Goal: Task Accomplishment & Management: Use online tool/utility

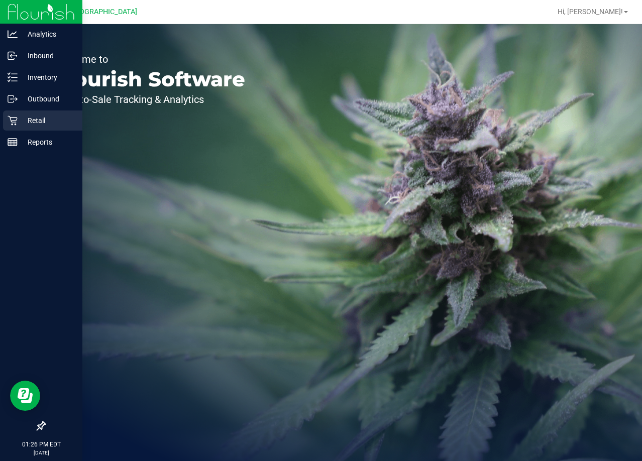
click at [13, 121] on icon at bounding box center [13, 120] width 10 height 10
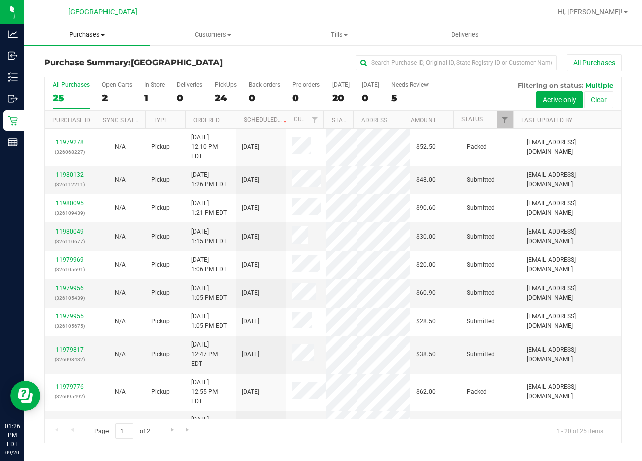
click at [99, 34] on span "Purchases" at bounding box center [87, 34] width 126 height 9
click at [68, 72] on span "Fulfillment" at bounding box center [55, 72] width 62 height 9
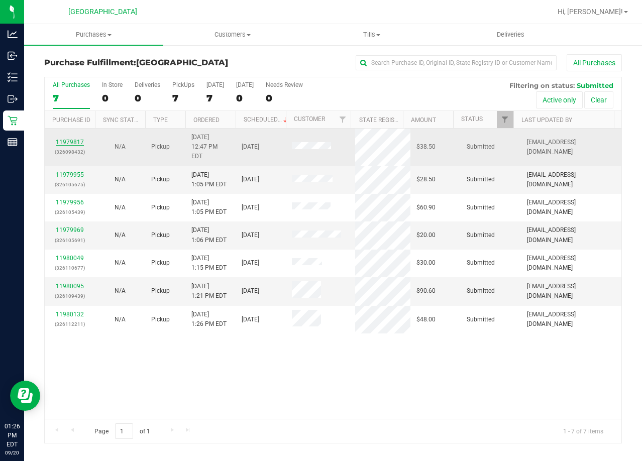
click at [75, 139] on link "11979817" at bounding box center [70, 142] width 28 height 7
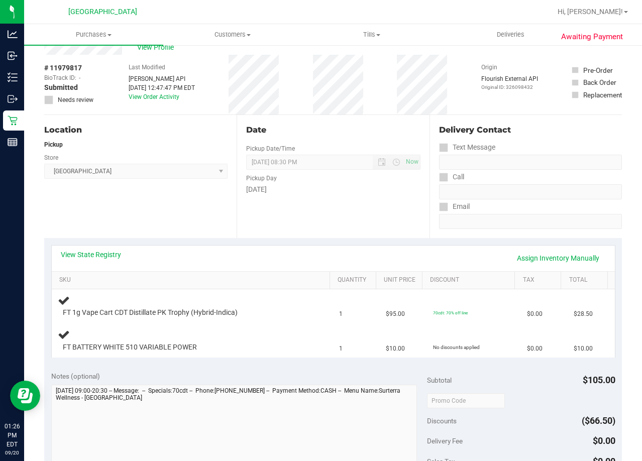
scroll to position [50, 0]
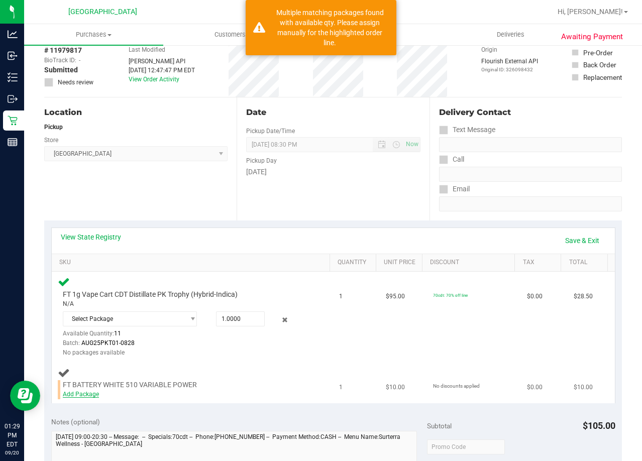
click at [91, 394] on link "Add Package" at bounding box center [81, 394] width 36 height 7
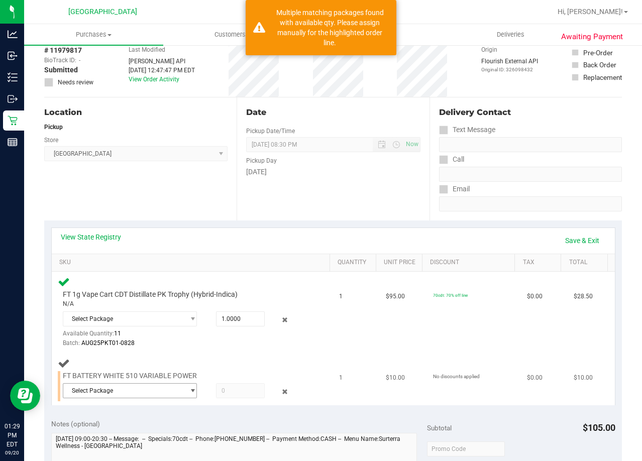
click at [136, 393] on span "Select Package" at bounding box center [123, 391] width 121 height 14
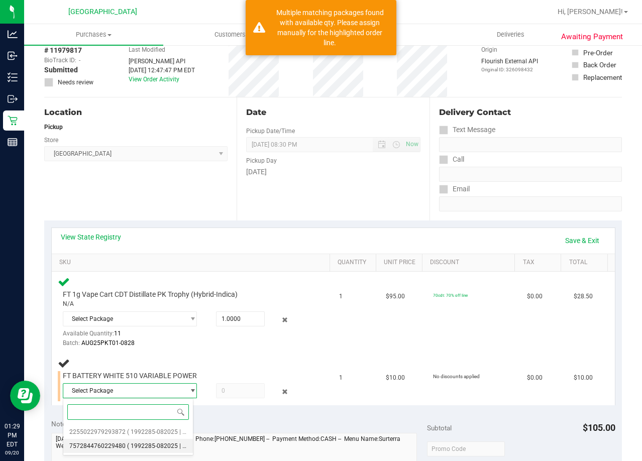
click at [162, 442] on span "( 1992285-082025 | orig: FLTW-20250903-008 )" at bounding box center [191, 445] width 129 height 7
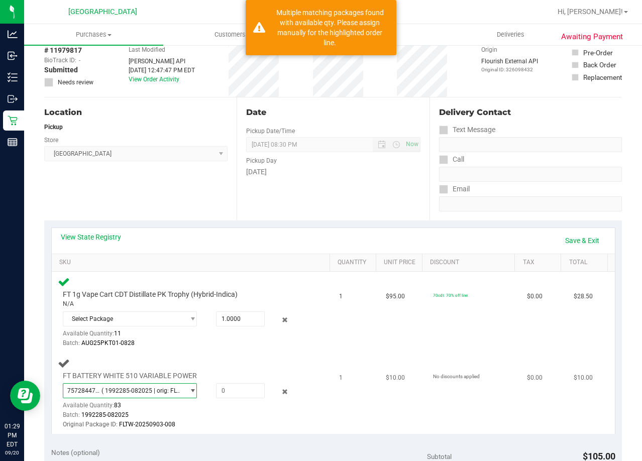
click at [168, 393] on span "( 1992285-082025 | orig: FLTW-20250903-008 )" at bounding box center [140, 390] width 78 height 7
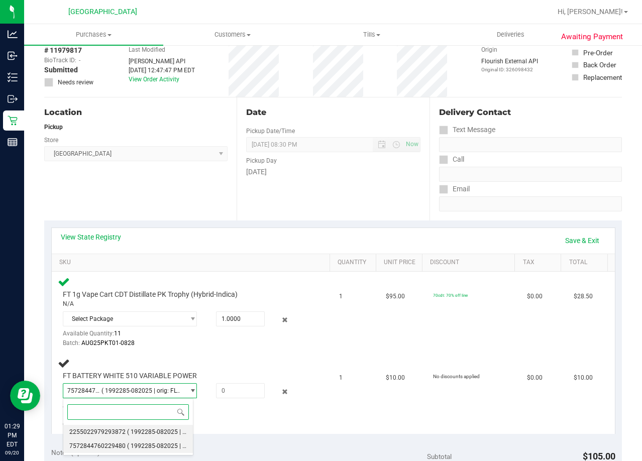
drag, startPoint x: 151, startPoint y: 428, endPoint x: 186, endPoint y: 410, distance: 39.3
click at [152, 428] on span "( 1992285-082025 | orig: FLTW-20250917-023 )" at bounding box center [191, 431] width 129 height 7
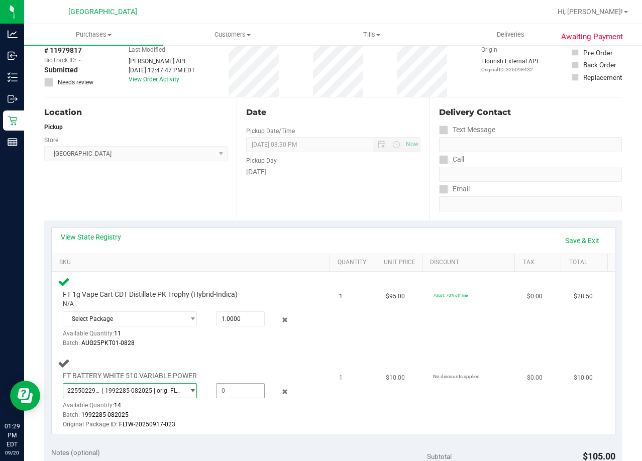
click at [232, 387] on span at bounding box center [240, 390] width 49 height 15
type input "1"
click at [248, 396] on input "1" at bounding box center [240, 391] width 48 height 14
type input "1.0000"
click at [323, 401] on td "FT BATTERY WHITE 510 VARIABLE POWER 2255022979293872 ( 1992285-082025 | orig: F…" at bounding box center [193, 393] width 282 height 81
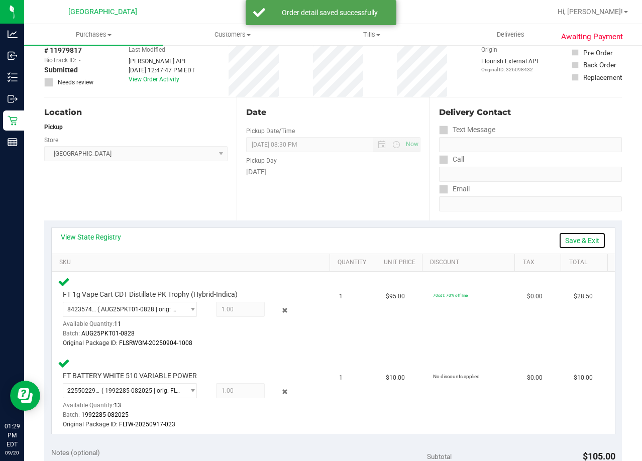
click at [577, 240] on link "Save & Exit" at bounding box center [581, 240] width 47 height 17
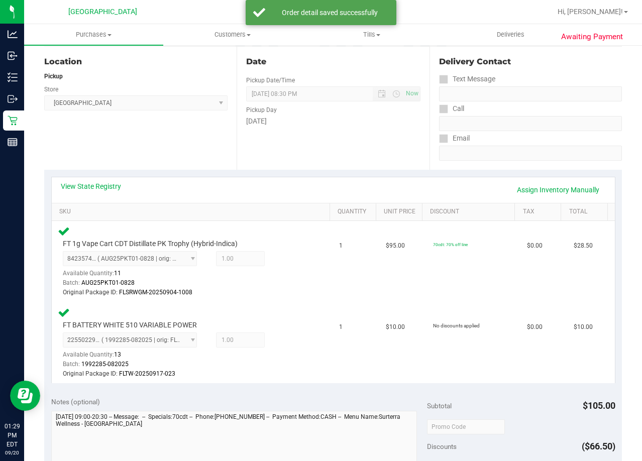
scroll to position [301, 0]
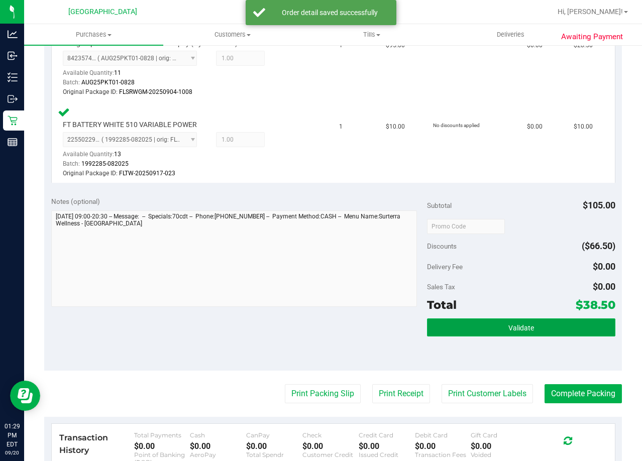
click at [518, 336] on button "Validate" at bounding box center [521, 327] width 188 height 18
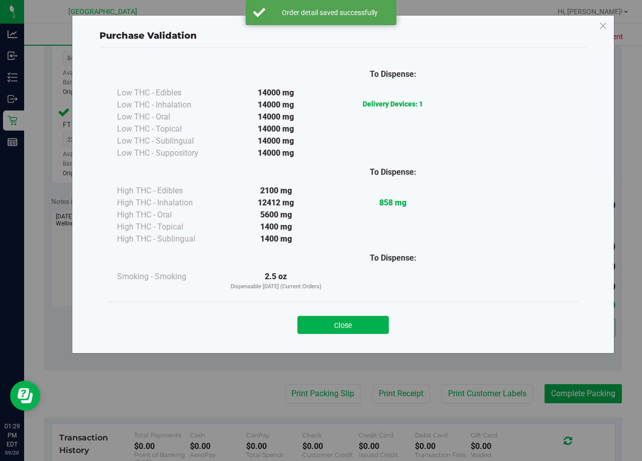
click at [340, 325] on button "Close" at bounding box center [342, 325] width 91 height 18
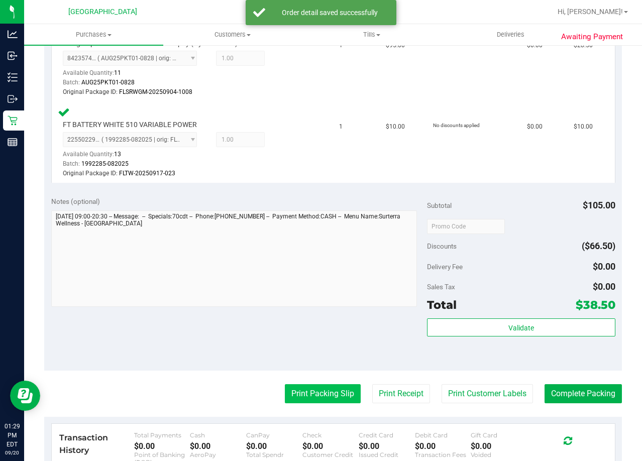
click at [325, 395] on button "Print Packing Slip" at bounding box center [323, 393] width 76 height 19
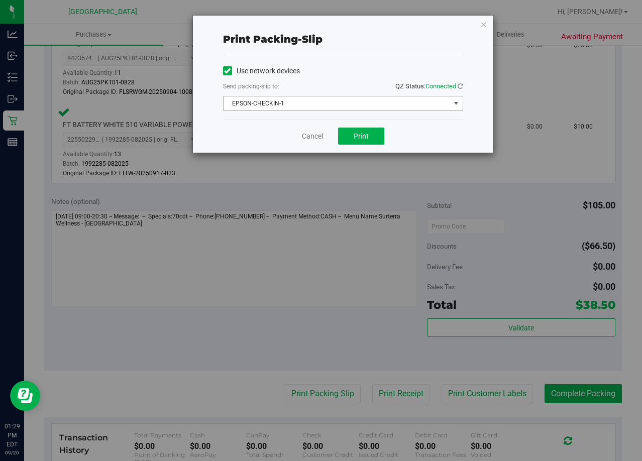
click at [366, 109] on span "EPSON-CHECKIN-1" at bounding box center [336, 103] width 226 height 14
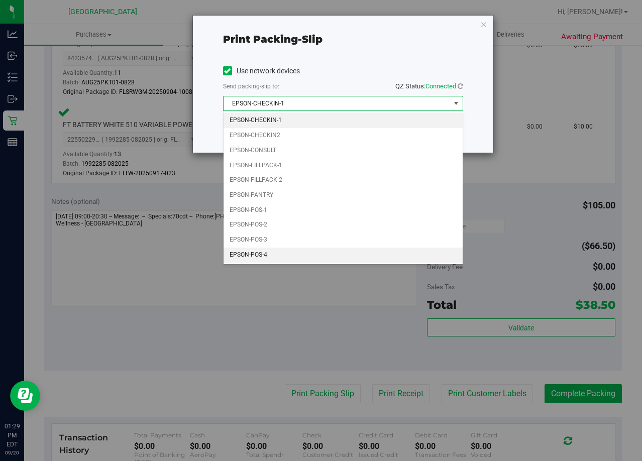
click at [286, 252] on li "EPSON-POS-4" at bounding box center [342, 254] width 239 height 15
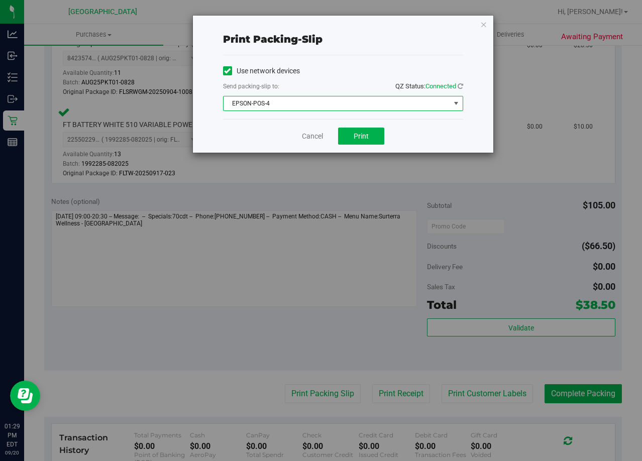
click at [353, 122] on div "Cancel Print" at bounding box center [343, 136] width 240 height 34
click at [358, 130] on button "Print" at bounding box center [361, 136] width 46 height 17
click at [306, 135] on link "Cancel" at bounding box center [312, 136] width 21 height 11
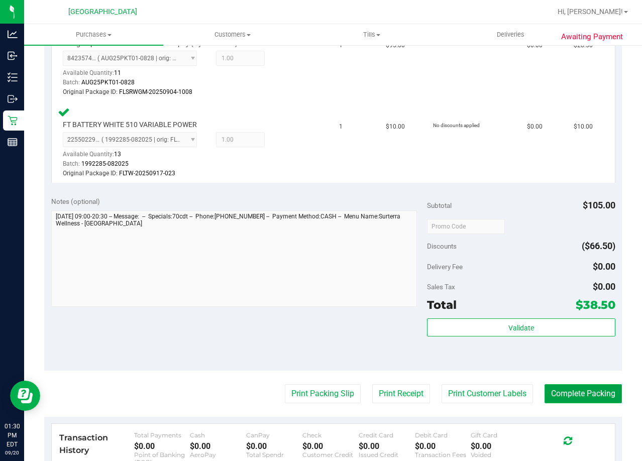
click at [575, 389] on button "Complete Packing" at bounding box center [582, 393] width 77 height 19
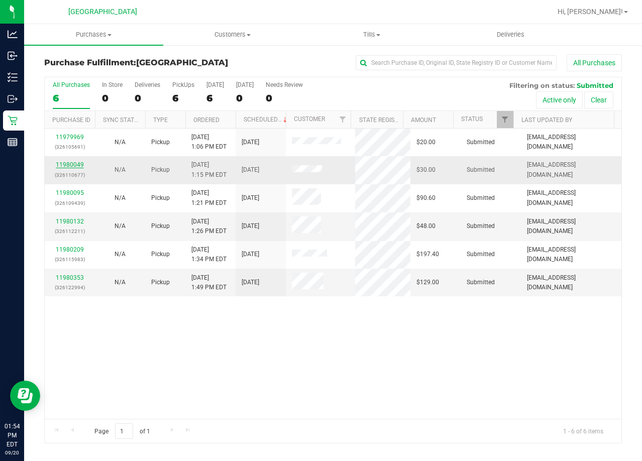
click at [77, 162] on link "11980049" at bounding box center [70, 164] width 28 height 7
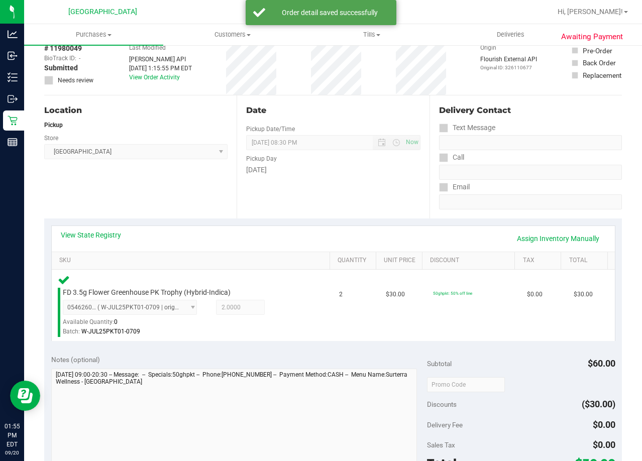
scroll to position [151, 0]
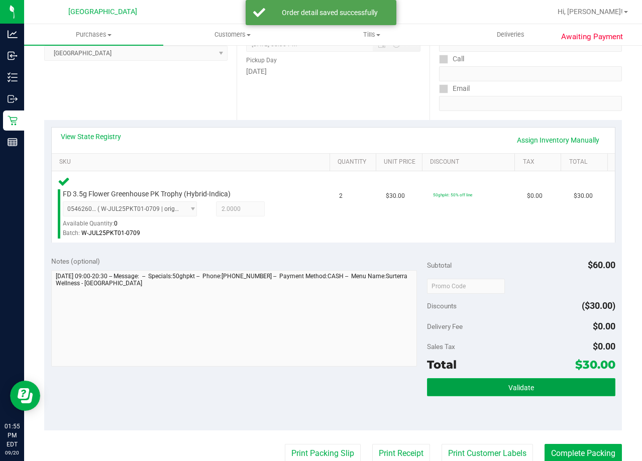
click at [511, 385] on span "Validate" at bounding box center [521, 388] width 26 height 8
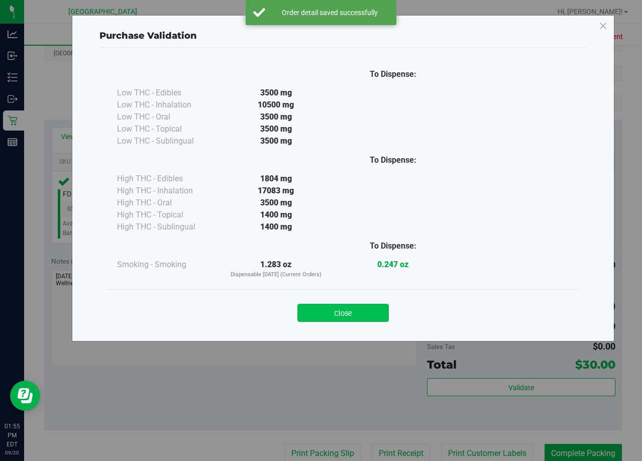
click at [355, 321] on button "Close" at bounding box center [342, 313] width 91 height 18
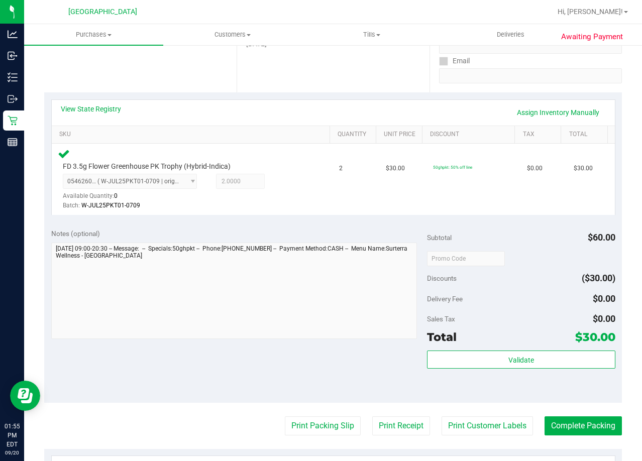
scroll to position [201, 0]
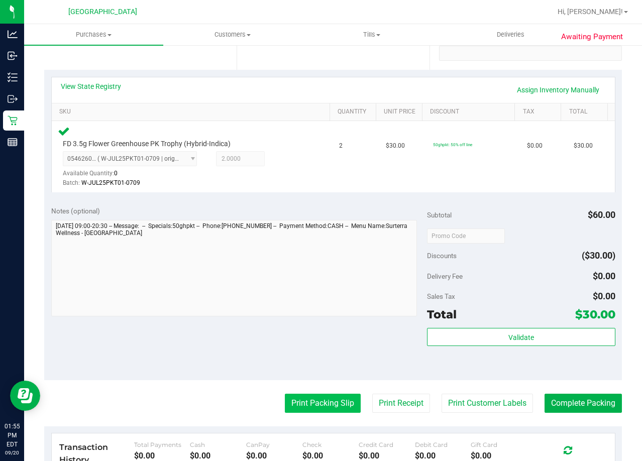
click at [338, 401] on button "Print Packing Slip" at bounding box center [323, 403] width 76 height 19
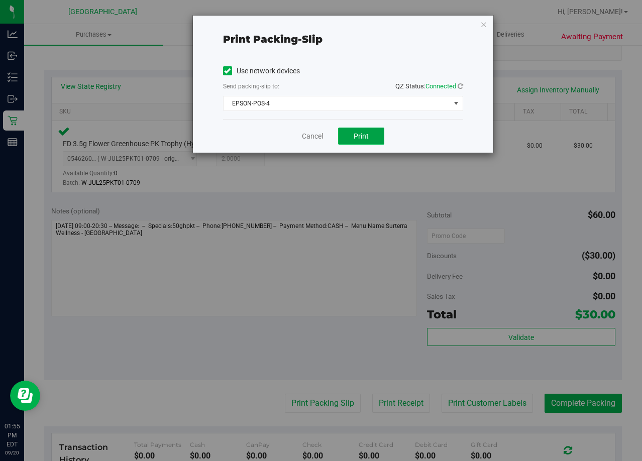
click at [369, 137] on button "Print" at bounding box center [361, 136] width 46 height 17
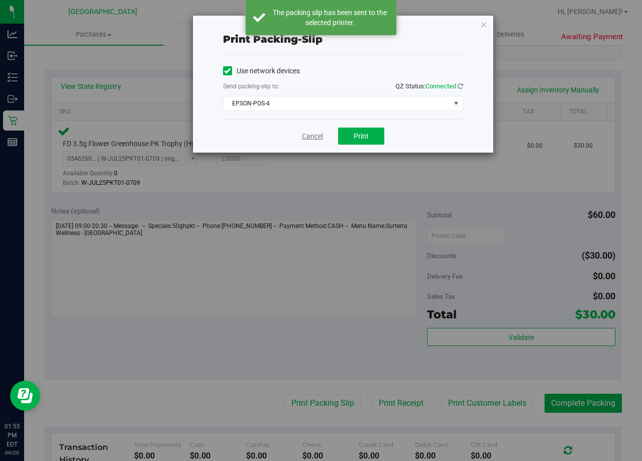
click at [315, 133] on link "Cancel" at bounding box center [312, 136] width 21 height 11
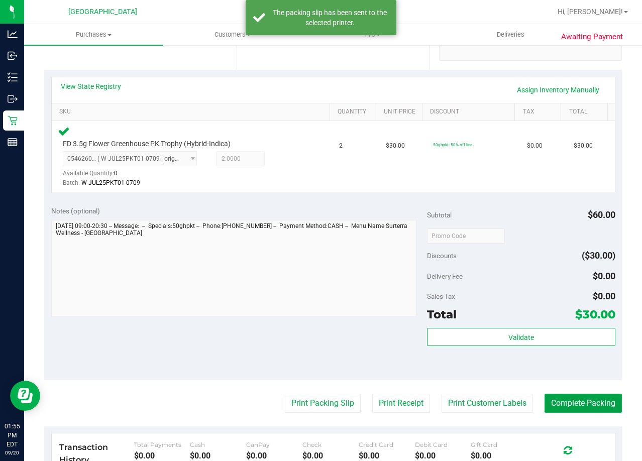
click at [585, 394] on button "Complete Packing" at bounding box center [582, 403] width 77 height 19
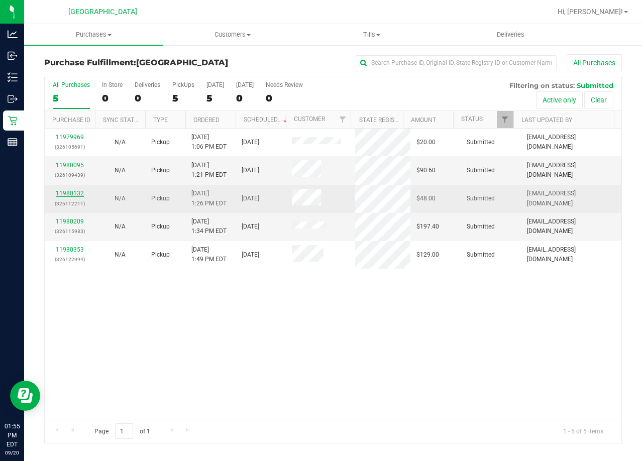
click at [72, 193] on link "11980132" at bounding box center [70, 193] width 28 height 7
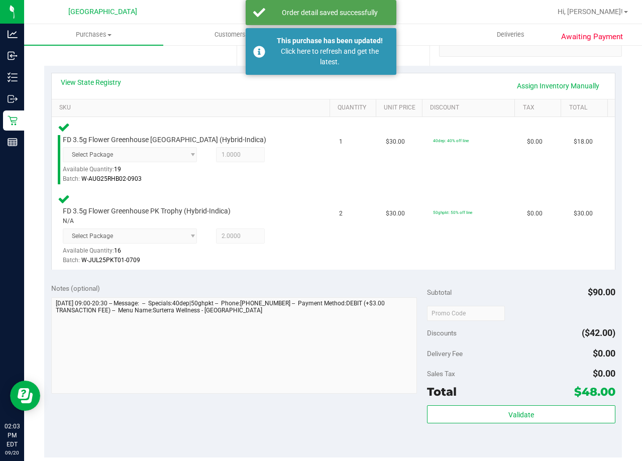
scroll to position [251, 0]
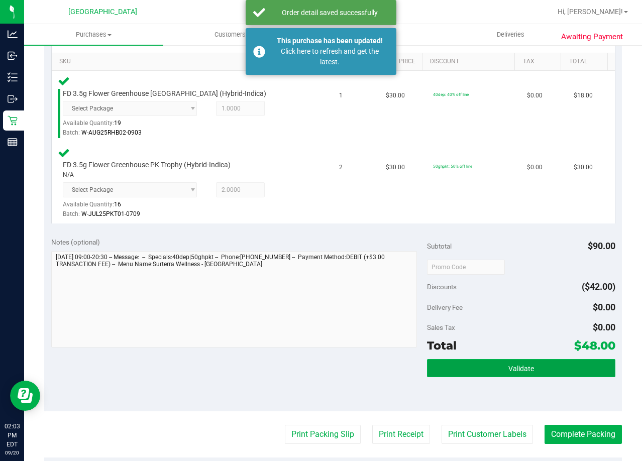
click at [526, 369] on span "Validate" at bounding box center [521, 368] width 26 height 8
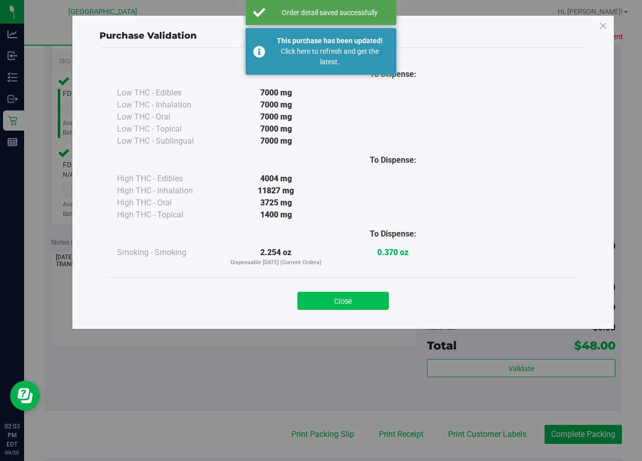
click at [352, 296] on button "Close" at bounding box center [342, 301] width 91 height 18
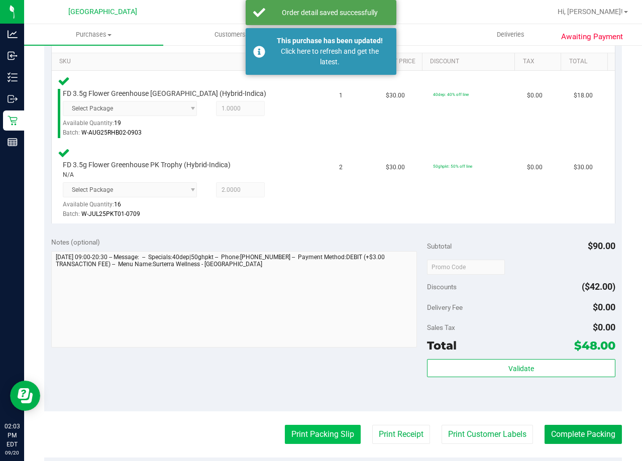
click at [315, 433] on button "Print Packing Slip" at bounding box center [323, 434] width 76 height 19
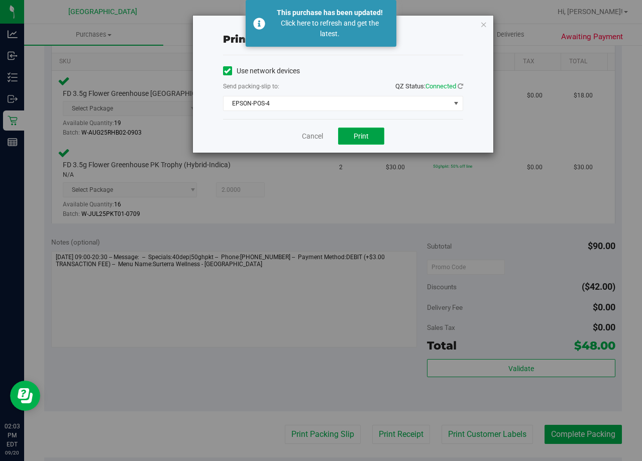
click at [345, 138] on button "Print" at bounding box center [361, 136] width 46 height 17
click at [314, 134] on link "Cancel" at bounding box center [312, 136] width 21 height 11
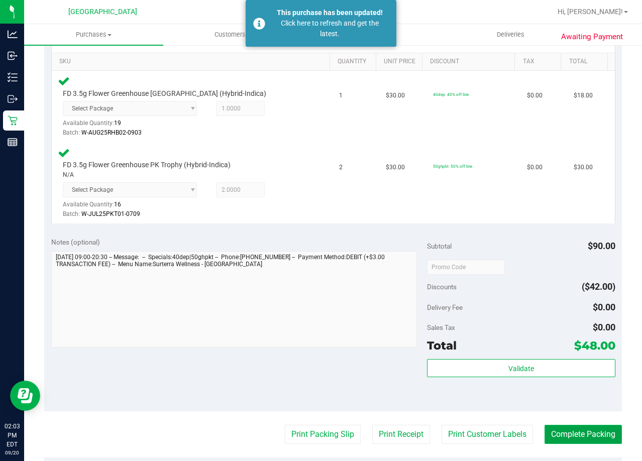
click at [565, 434] on button "Complete Packing" at bounding box center [582, 434] width 77 height 19
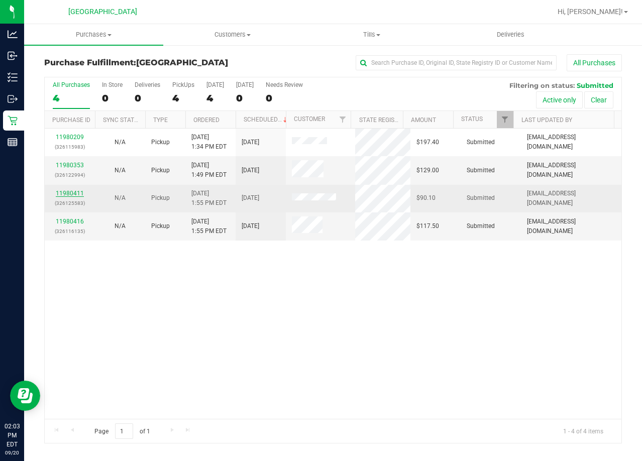
click at [77, 191] on link "11980411" at bounding box center [70, 193] width 28 height 7
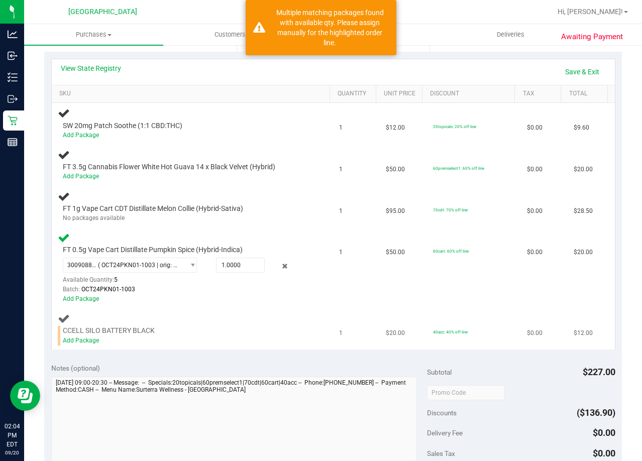
scroll to position [251, 0]
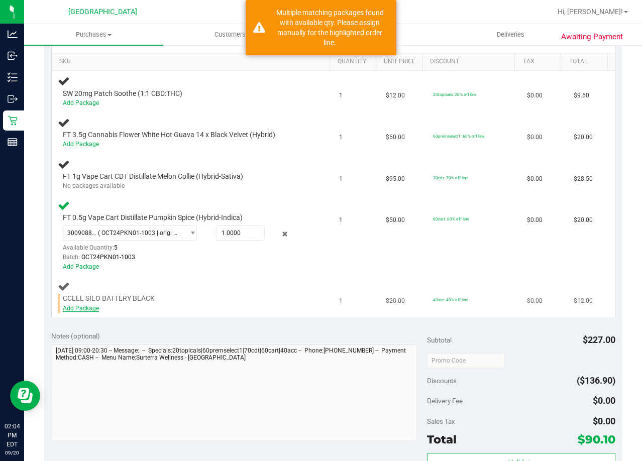
click at [93, 308] on link "Add Package" at bounding box center [81, 308] width 36 height 7
click at [165, 331] on div "Notes (optional)" at bounding box center [239, 336] width 376 height 10
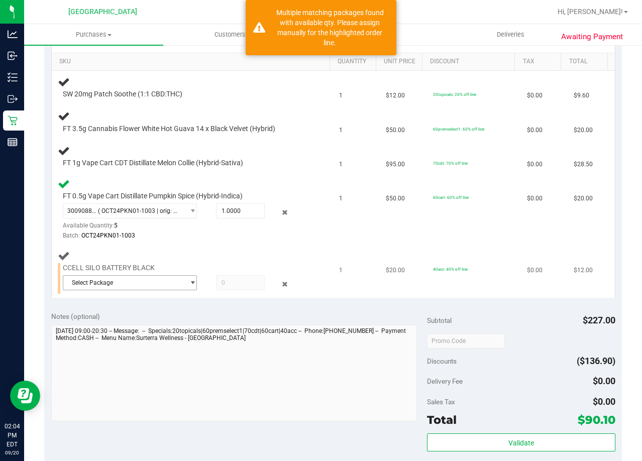
click at [152, 282] on span "Select Package" at bounding box center [123, 283] width 121 height 14
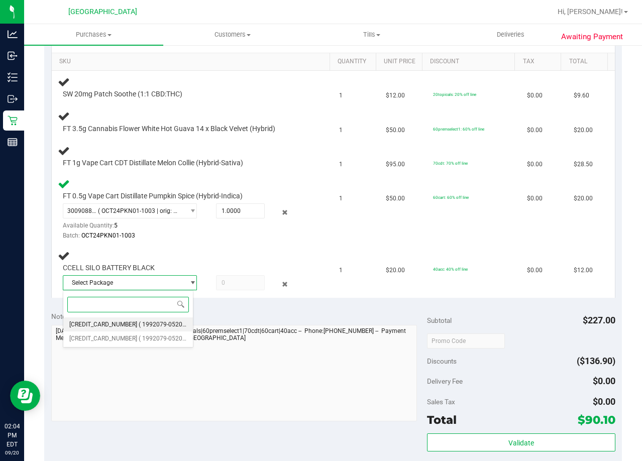
click at [148, 323] on span "( 1992079-052025 | orig: FLTW-20250905-005 )" at bounding box center [203, 324] width 129 height 7
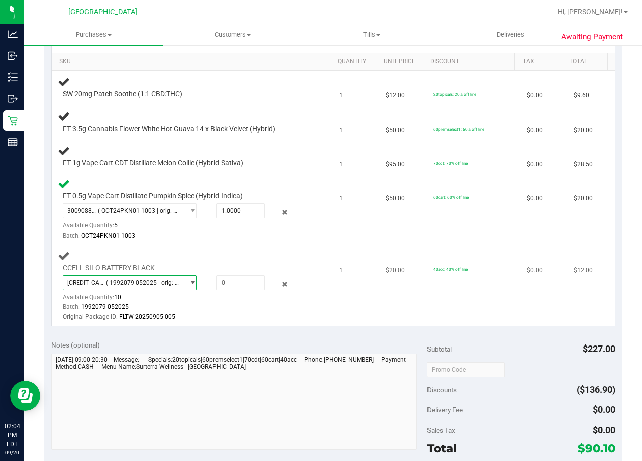
click at [156, 287] on span "[CREDIT_CARD_NUMBER] ( 1992079-052025 | orig: FLTW-20250905-005 )" at bounding box center [123, 283] width 121 height 14
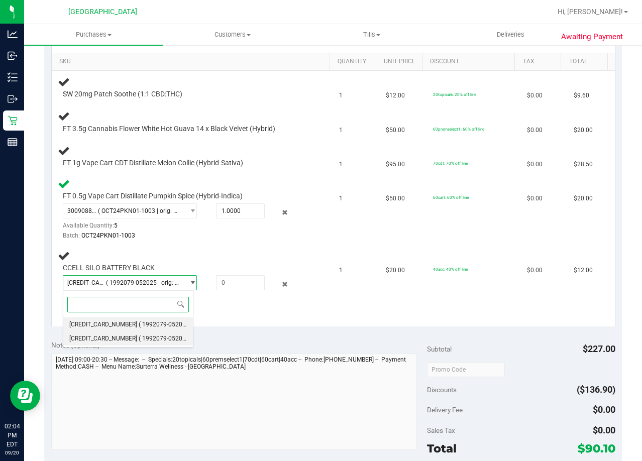
click at [149, 340] on span "( 1992079-052025 | orig: FLTW-20250820-009 )" at bounding box center [203, 338] width 129 height 7
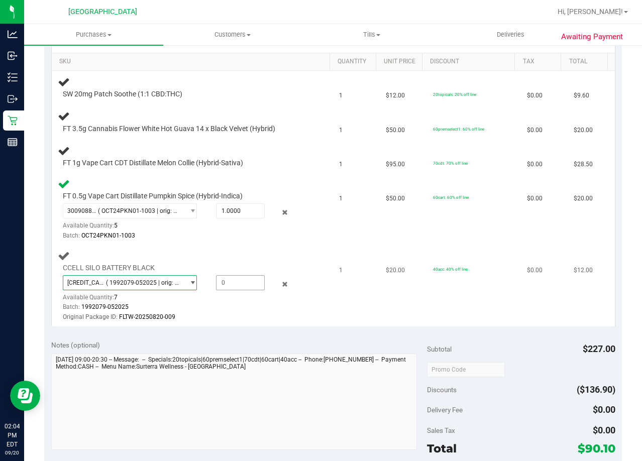
click at [224, 284] on span at bounding box center [240, 282] width 49 height 15
type input "1"
type input "1.0000"
click at [235, 311] on div "Batch: 1992079-052025" at bounding box center [184, 307] width 242 height 10
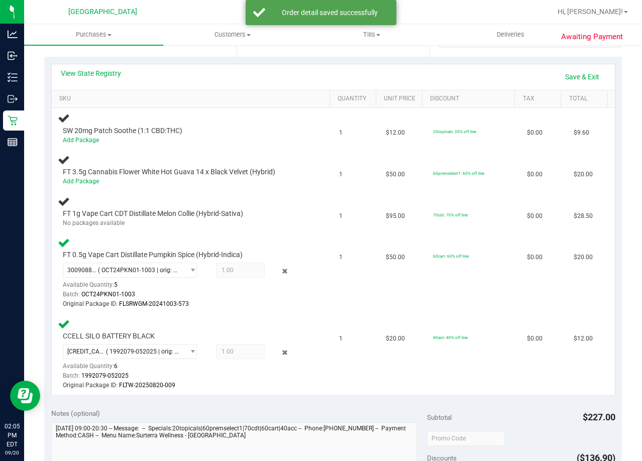
scroll to position [151, 0]
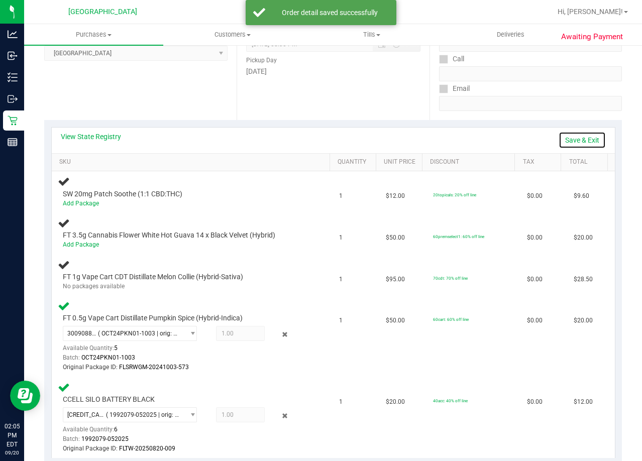
click at [573, 138] on link "Save & Exit" at bounding box center [581, 140] width 47 height 17
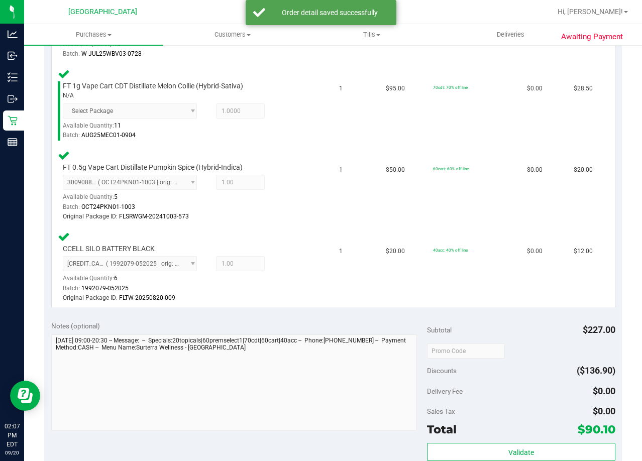
scroll to position [552, 0]
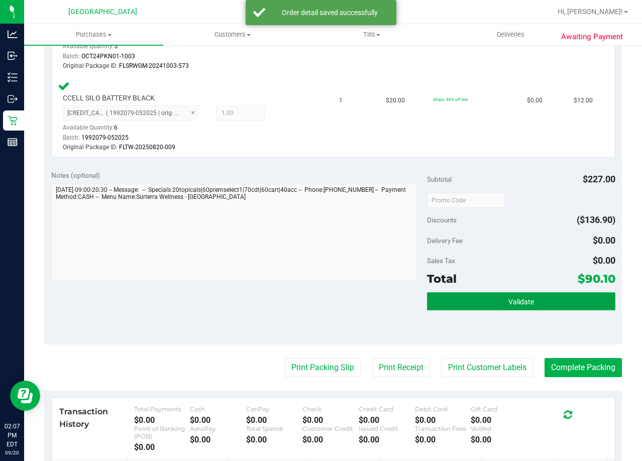
click at [484, 307] on button "Validate" at bounding box center [521, 301] width 188 height 18
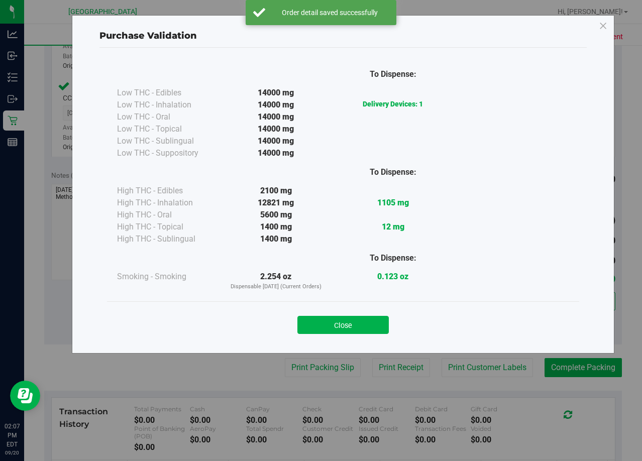
drag, startPoint x: 375, startPoint y: 321, endPoint x: 344, endPoint y: 344, distance: 38.4
click at [374, 321] on button "Close" at bounding box center [342, 325] width 91 height 18
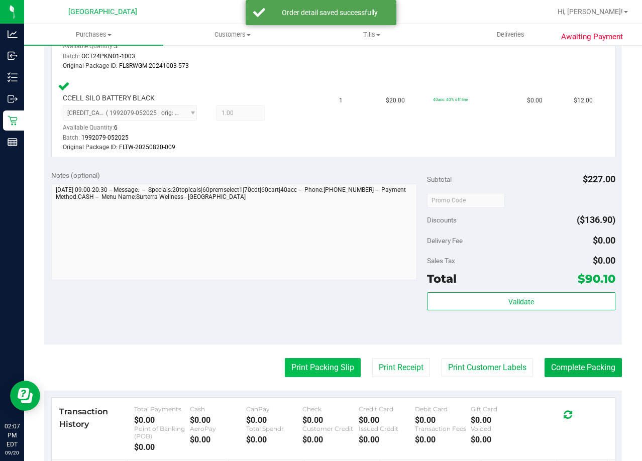
click at [316, 362] on button "Print Packing Slip" at bounding box center [323, 367] width 76 height 19
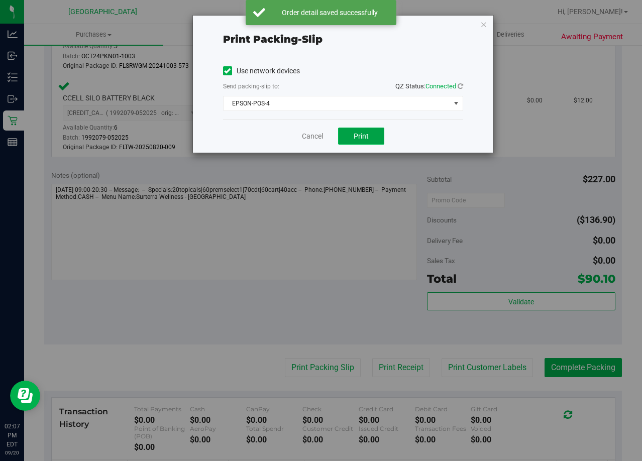
click at [353, 139] on button "Print" at bounding box center [361, 136] width 46 height 17
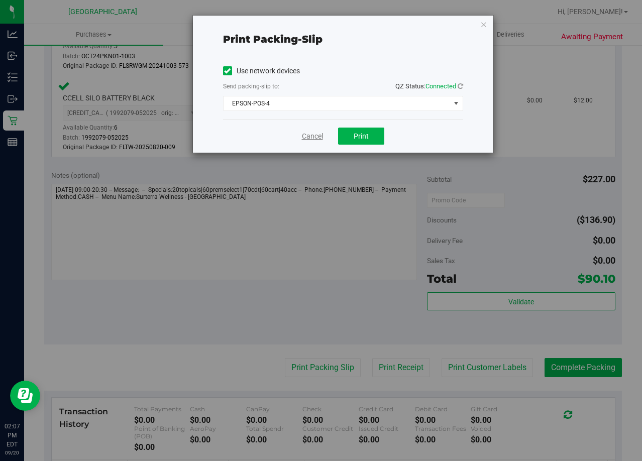
click at [318, 135] on link "Cancel" at bounding box center [312, 136] width 21 height 11
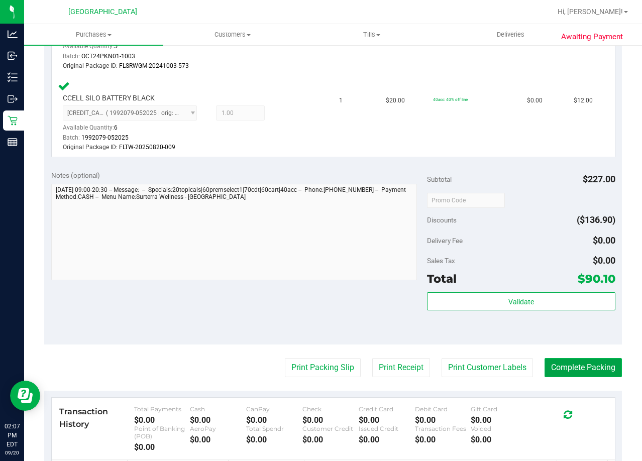
click at [575, 368] on button "Complete Packing" at bounding box center [582, 367] width 77 height 19
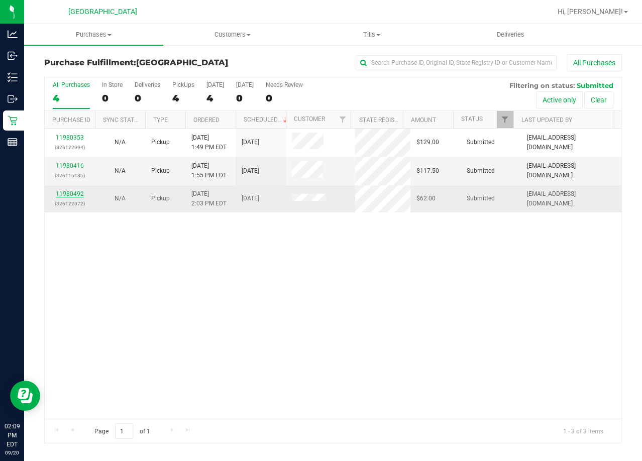
click at [69, 191] on link "11980492" at bounding box center [70, 193] width 28 height 7
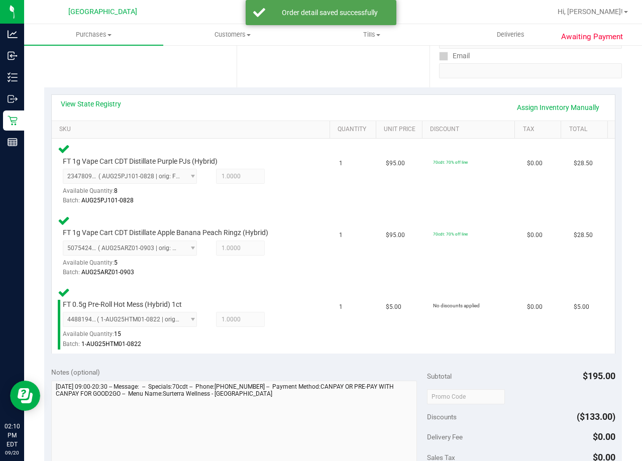
scroll to position [351, 0]
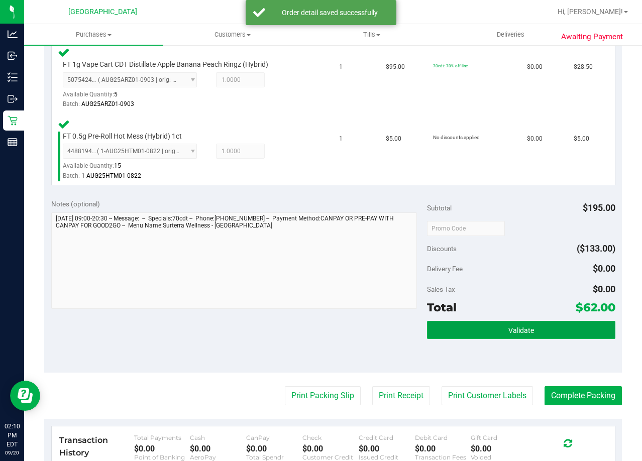
click at [510, 331] on span "Validate" at bounding box center [521, 330] width 26 height 8
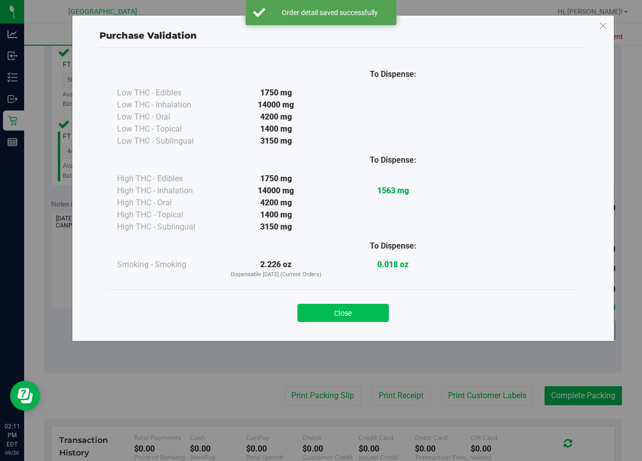
click at [346, 314] on button "Close" at bounding box center [342, 313] width 91 height 18
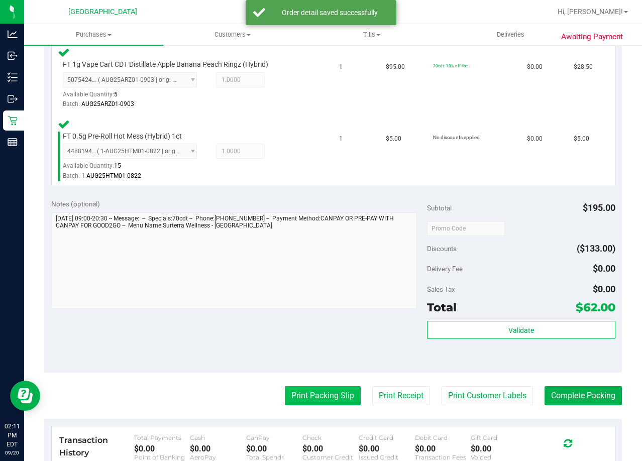
click at [320, 399] on button "Print Packing Slip" at bounding box center [323, 395] width 76 height 19
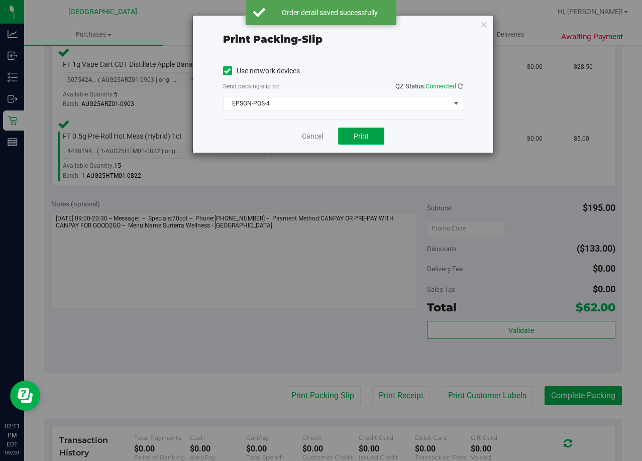
click at [358, 142] on button "Print" at bounding box center [361, 136] width 46 height 17
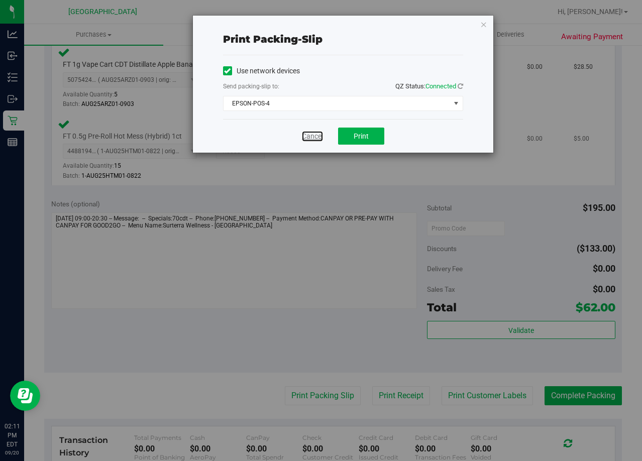
click at [318, 137] on link "Cancel" at bounding box center [312, 136] width 21 height 11
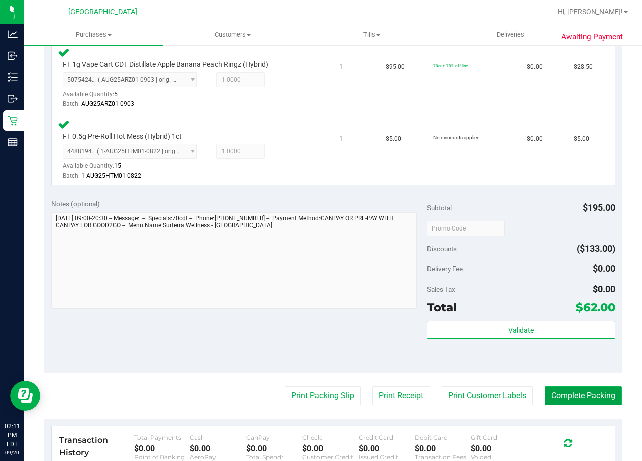
click at [567, 393] on button "Complete Packing" at bounding box center [582, 395] width 77 height 19
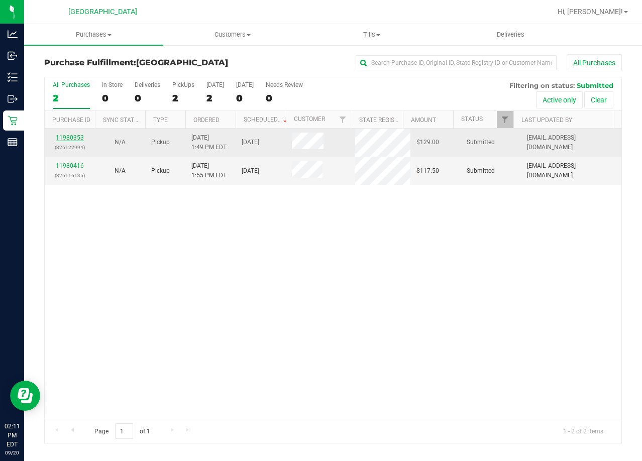
click at [77, 139] on link "11980353" at bounding box center [70, 137] width 28 height 7
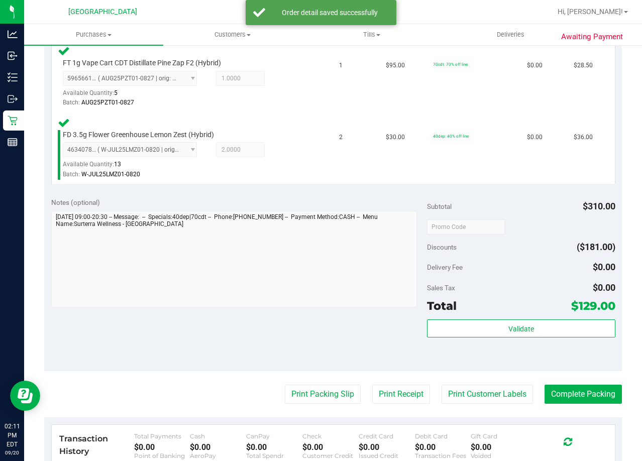
scroll to position [452, 0]
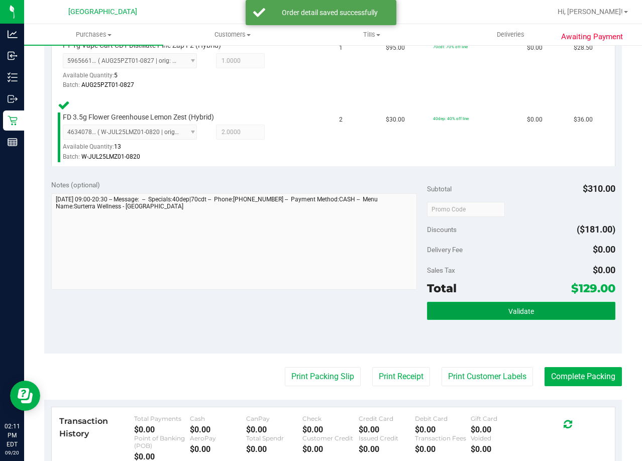
click at [512, 308] on span "Validate" at bounding box center [521, 311] width 26 height 8
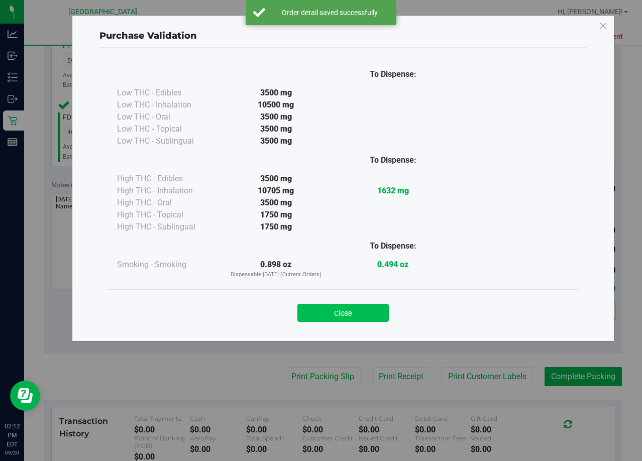
click at [357, 316] on button "Close" at bounding box center [342, 313] width 91 height 18
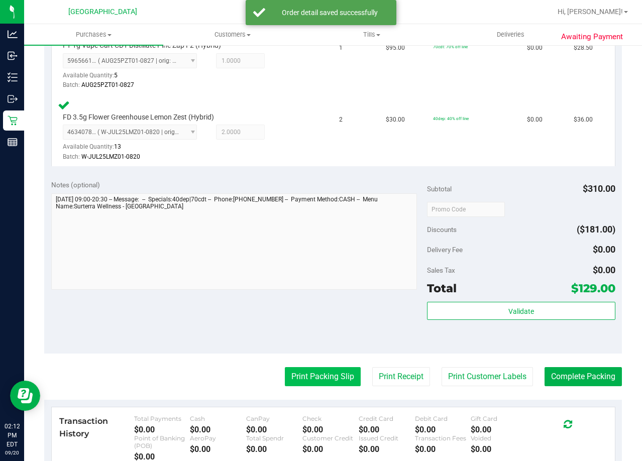
click at [335, 380] on button "Print Packing Slip" at bounding box center [323, 376] width 76 height 19
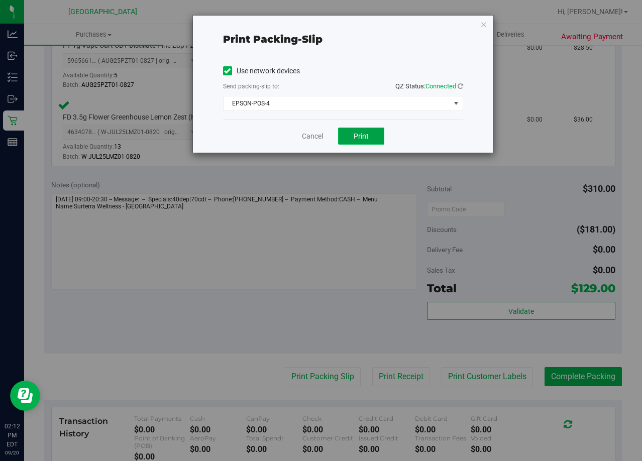
click at [359, 143] on button "Print" at bounding box center [361, 136] width 46 height 17
click at [315, 134] on link "Cancel" at bounding box center [312, 136] width 21 height 11
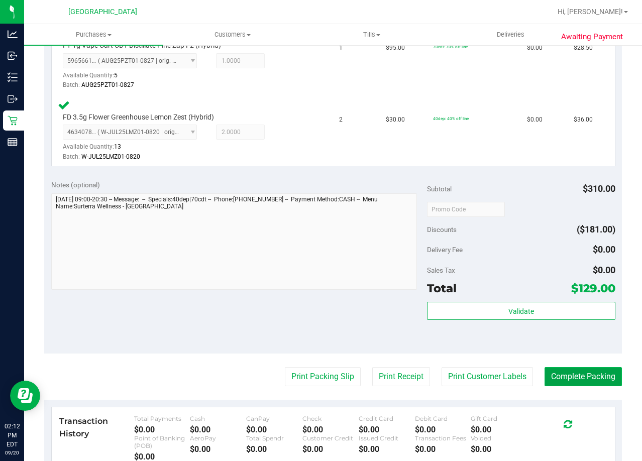
click at [554, 373] on button "Complete Packing" at bounding box center [582, 376] width 77 height 19
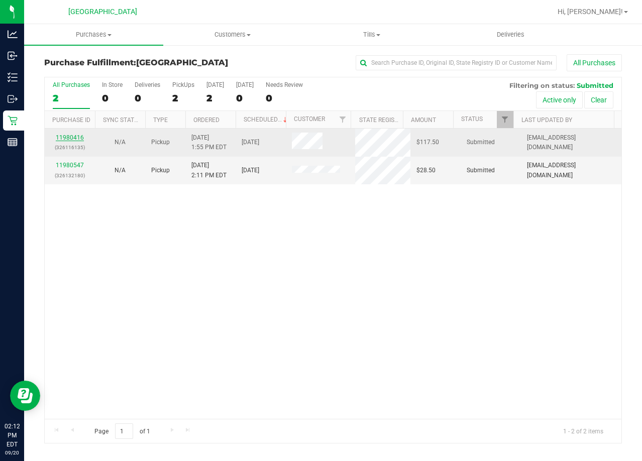
click at [72, 136] on link "11980416" at bounding box center [70, 137] width 28 height 7
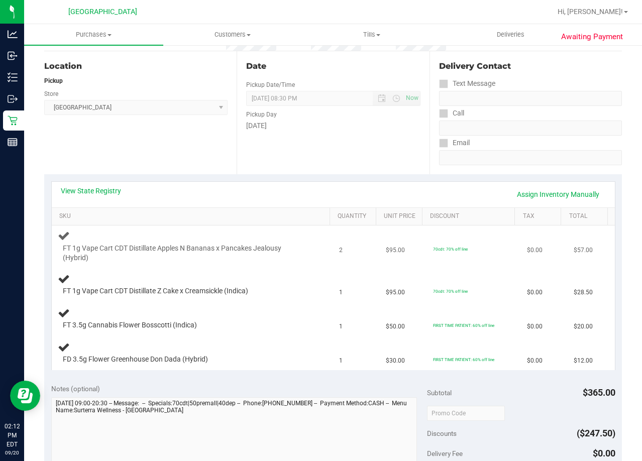
scroll to position [201, 0]
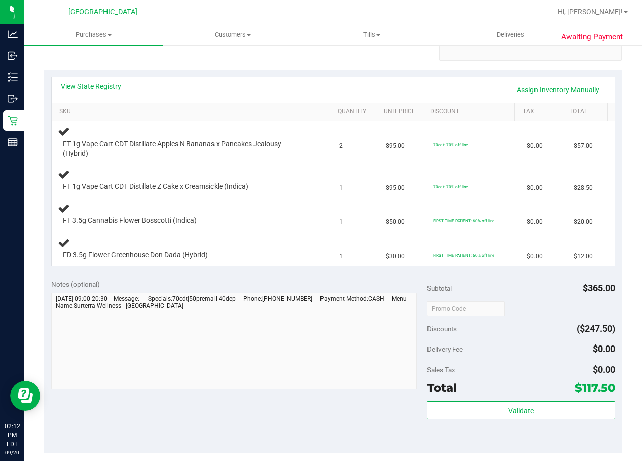
click at [96, 79] on div "View State Registry Assign Inventory Manually" at bounding box center [333, 90] width 563 height 26
click at [105, 91] on div "View State Registry Assign Inventory Manually" at bounding box center [333, 89] width 545 height 17
click at [101, 78] on div "View State Registry Assign Inventory Manually" at bounding box center [333, 90] width 563 height 26
click at [113, 95] on div "View State Registry Assign Inventory Manually" at bounding box center [333, 89] width 545 height 17
click at [110, 86] on link "View State Registry" at bounding box center [91, 86] width 60 height 10
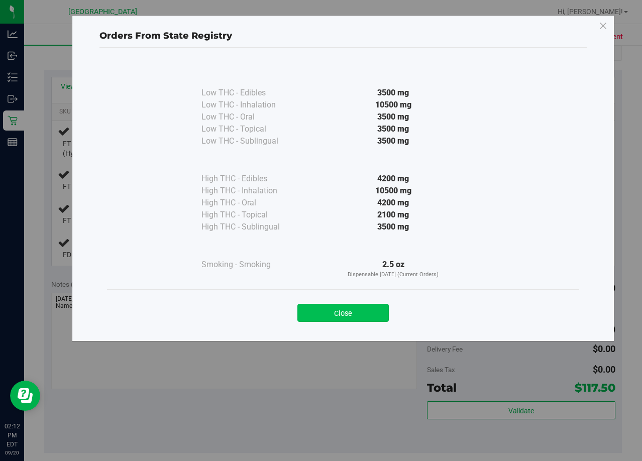
click at [317, 311] on button "Close" at bounding box center [342, 313] width 91 height 18
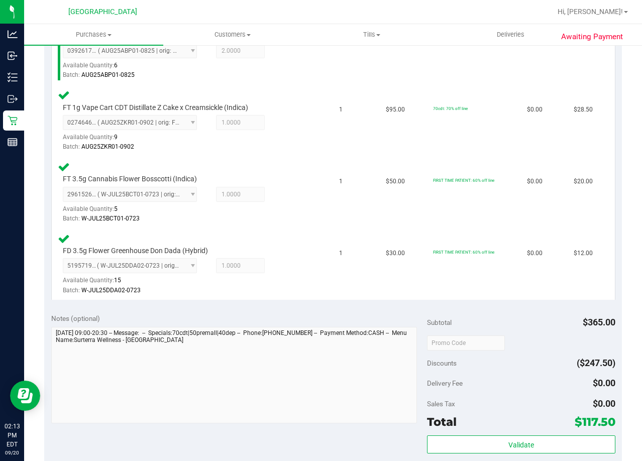
scroll to position [402, 0]
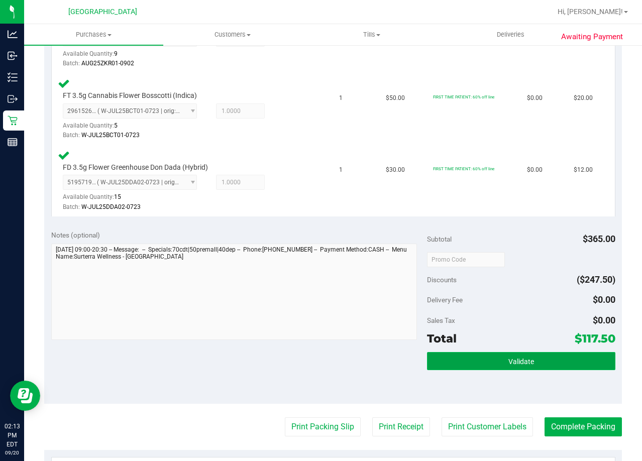
click at [518, 357] on span "Validate" at bounding box center [521, 361] width 26 height 8
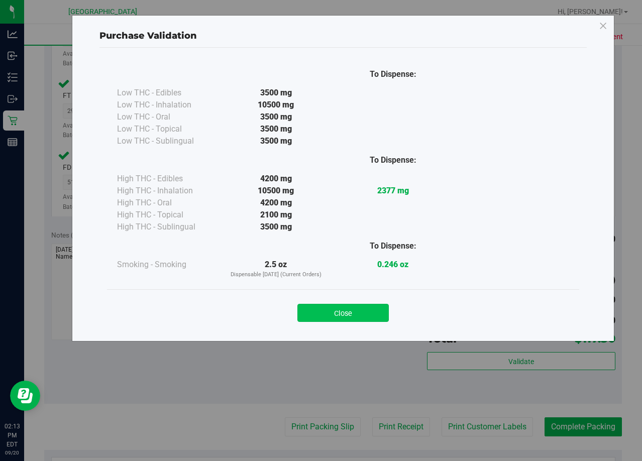
click at [381, 309] on button "Close" at bounding box center [342, 313] width 91 height 18
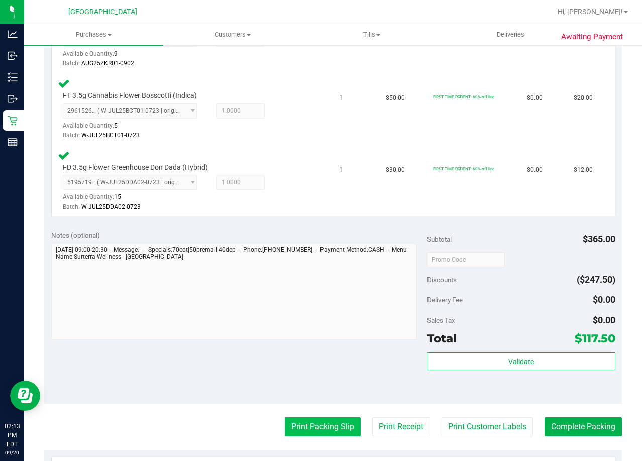
click at [309, 433] on button "Print Packing Slip" at bounding box center [323, 426] width 76 height 19
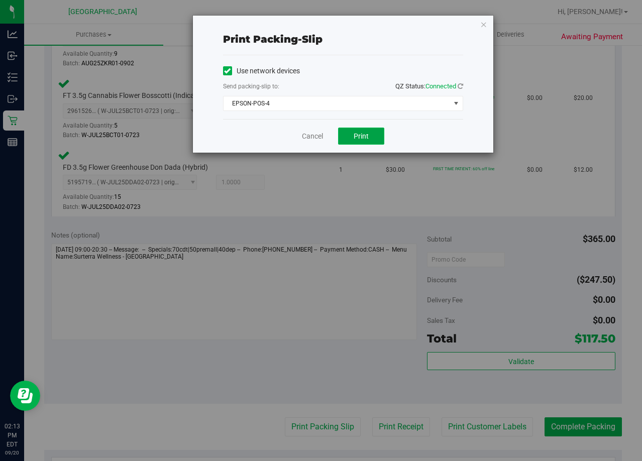
click at [367, 140] on button "Print" at bounding box center [361, 136] width 46 height 17
click at [321, 136] on link "Cancel" at bounding box center [312, 136] width 21 height 11
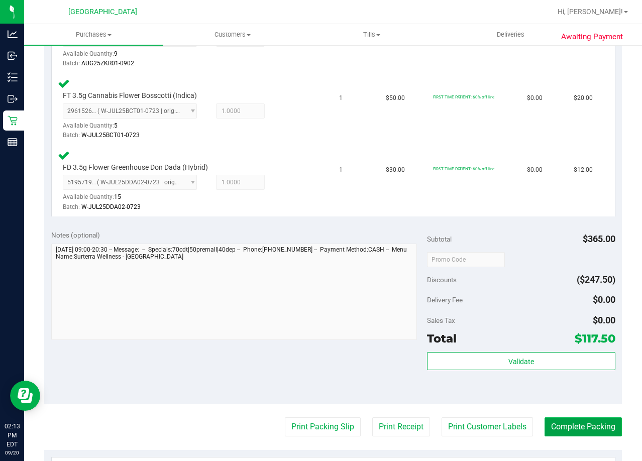
click at [568, 427] on button "Complete Packing" at bounding box center [582, 426] width 77 height 19
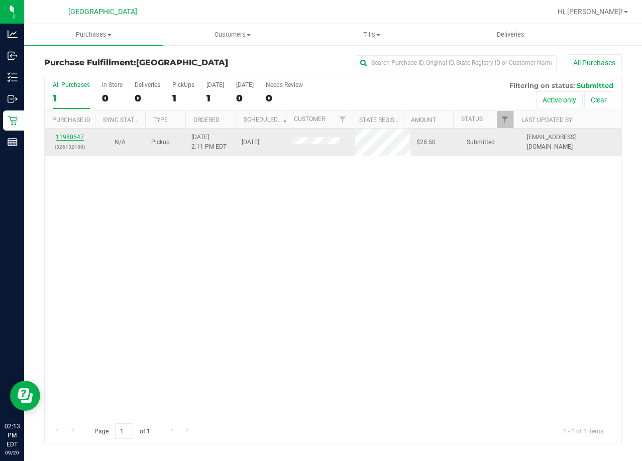
click at [81, 140] on link "11980547" at bounding box center [70, 137] width 28 height 7
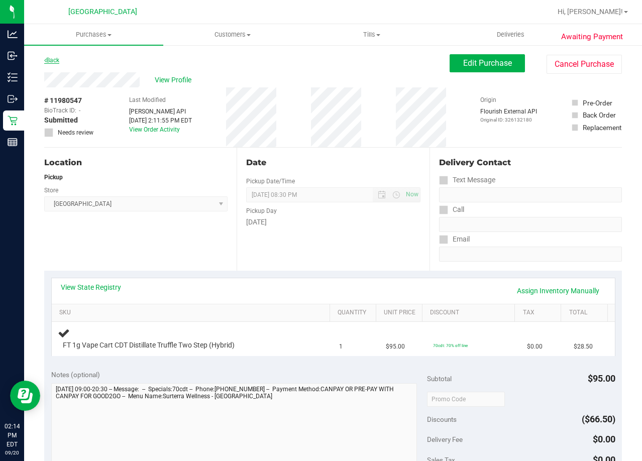
click at [57, 61] on link "Back" at bounding box center [51, 60] width 15 height 7
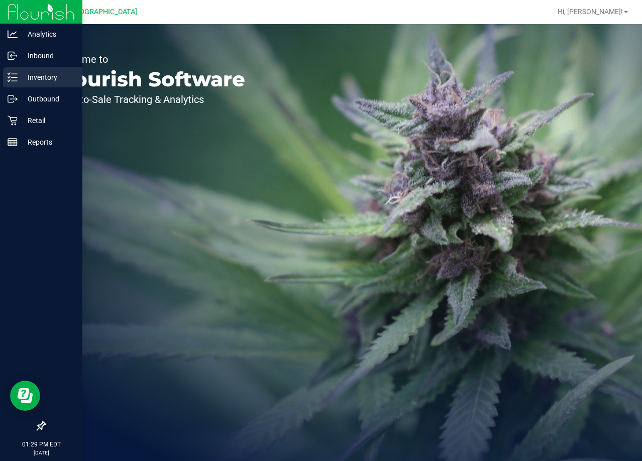
click at [29, 76] on p "Inventory" at bounding box center [48, 77] width 60 height 12
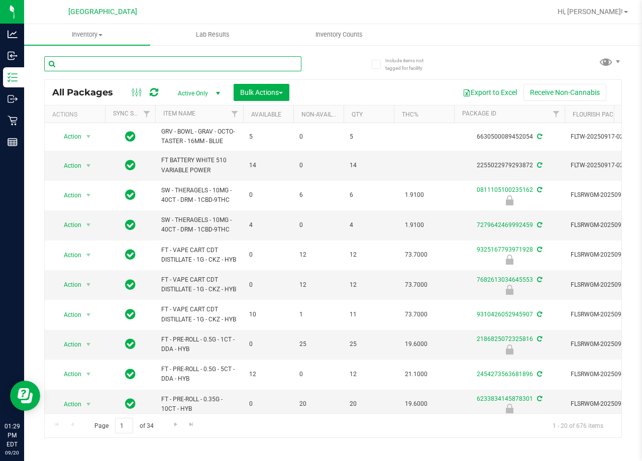
click at [114, 68] on input "text" at bounding box center [172, 63] width 257 height 15
type input "8423574905826847"
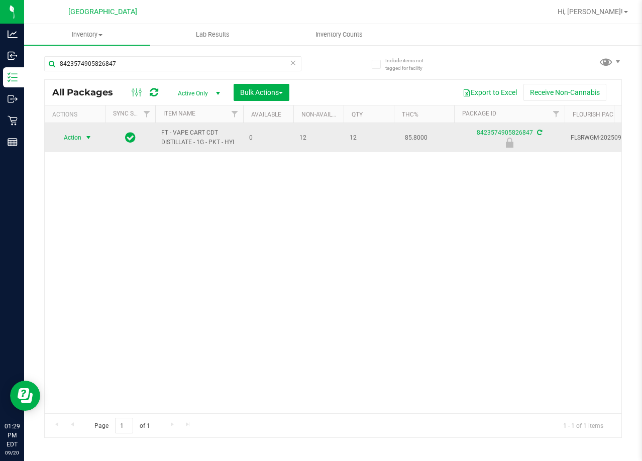
click at [87, 141] on span "select" at bounding box center [88, 138] width 8 height 8
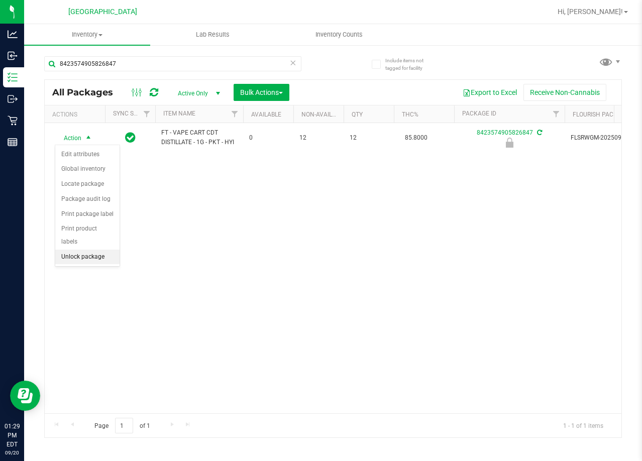
click at [91, 250] on li "Unlock package" at bounding box center [87, 257] width 64 height 15
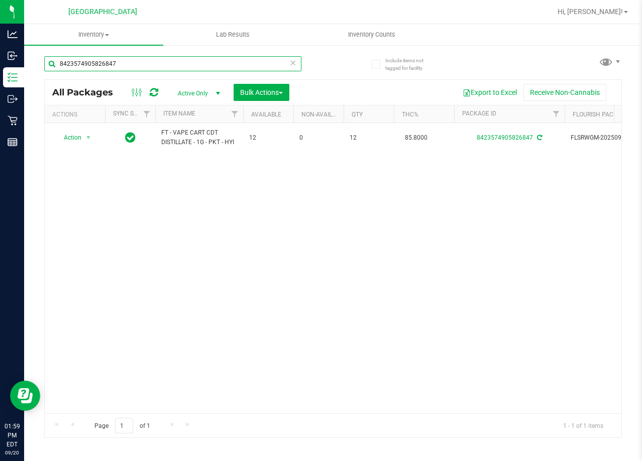
click at [111, 60] on input "8423574905826847" at bounding box center [172, 63] width 257 height 15
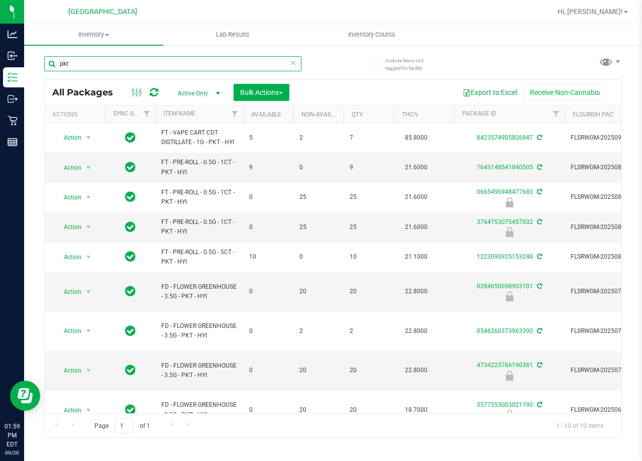
type input "pkt"
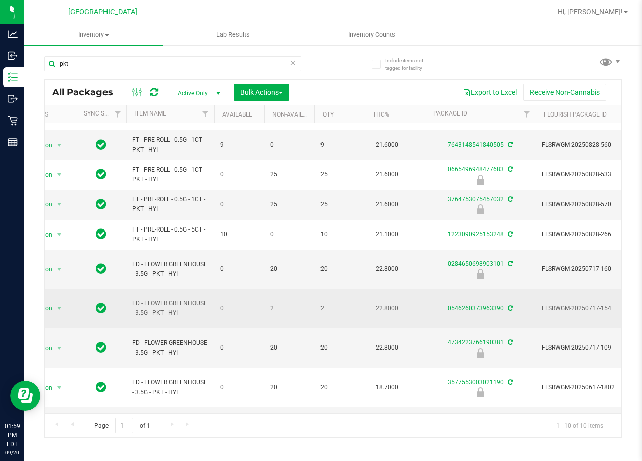
scroll to position [0, 46]
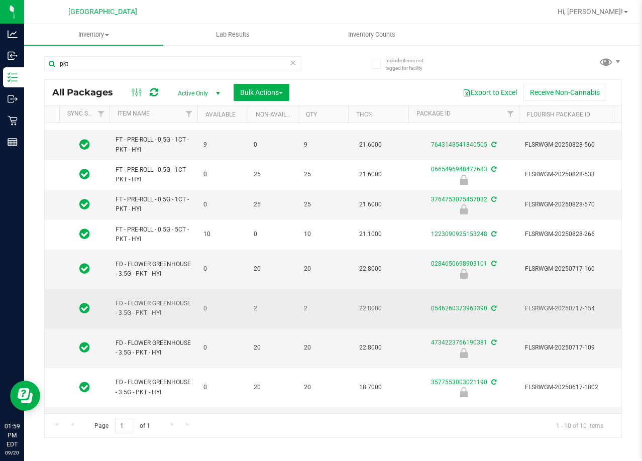
drag, startPoint x: 327, startPoint y: 296, endPoint x: 348, endPoint y: 292, distance: 21.0
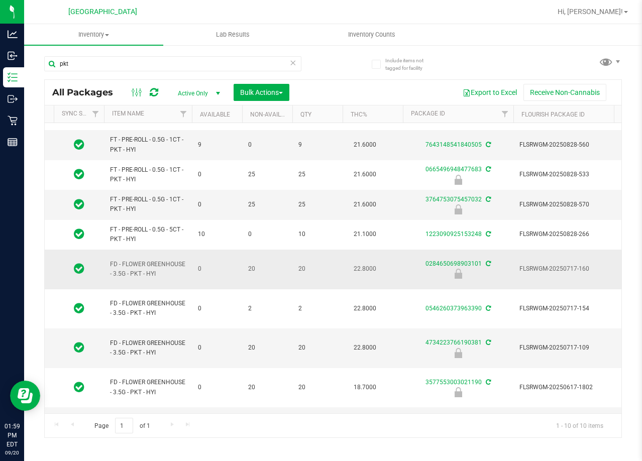
scroll to position [0, 0]
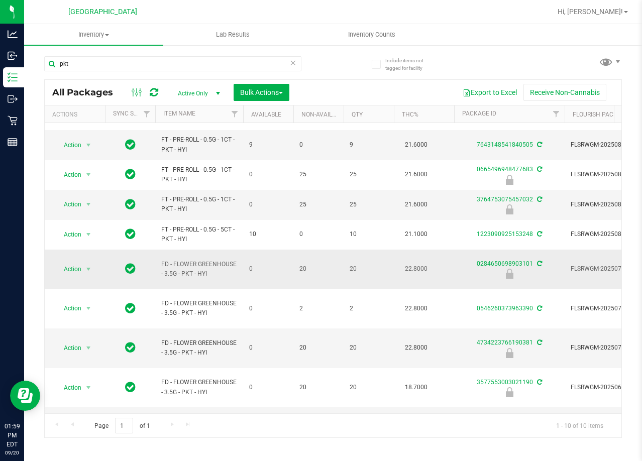
drag, startPoint x: 368, startPoint y: 268, endPoint x: 307, endPoint y: 271, distance: 61.8
click at [88, 265] on span "select" at bounding box center [88, 269] width 8 height 8
click at [92, 376] on li "Unlock package" at bounding box center [87, 383] width 64 height 15
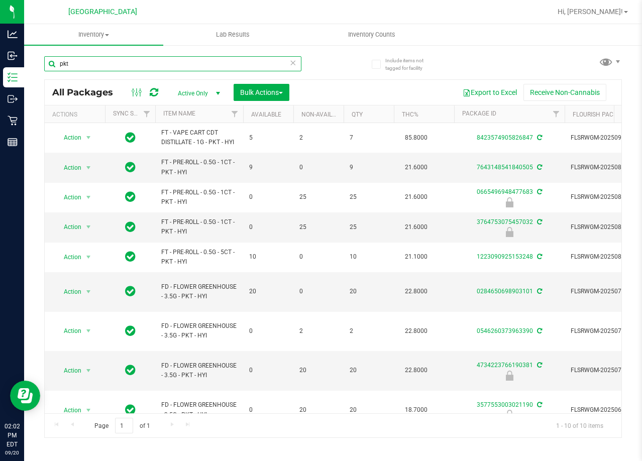
click at [116, 69] on input "pkt" at bounding box center [172, 63] width 257 height 15
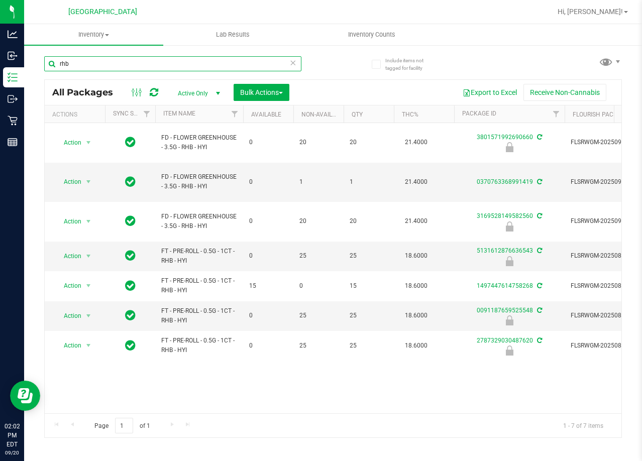
type input "rhb"
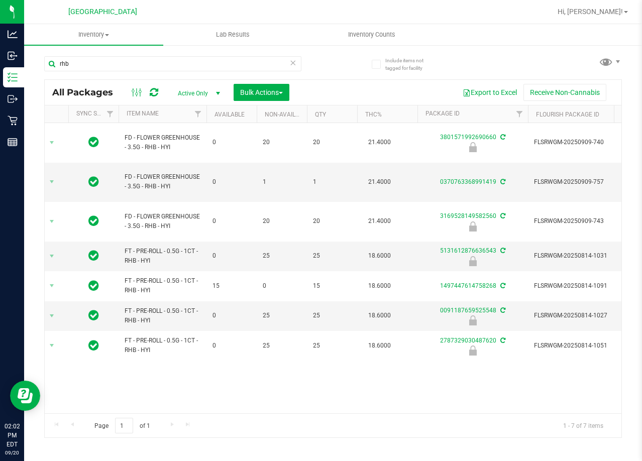
scroll to position [0, 50]
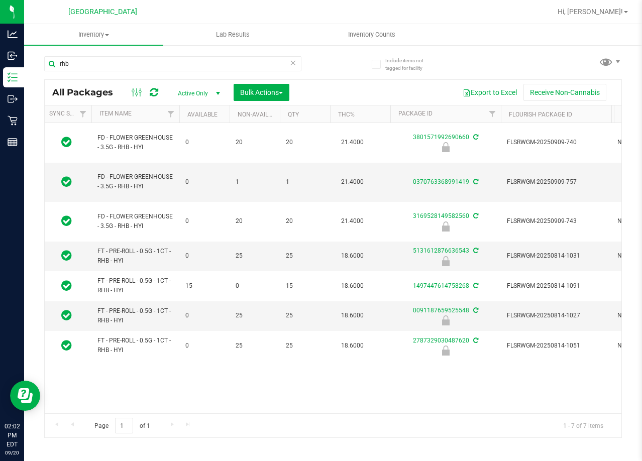
drag, startPoint x: 328, startPoint y: 344, endPoint x: 352, endPoint y: 337, distance: 25.0
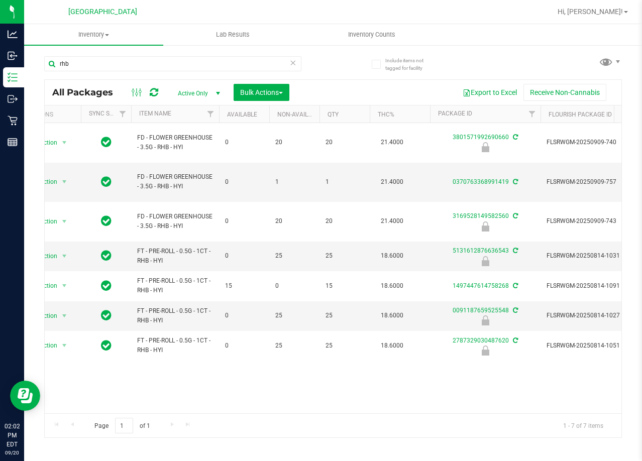
scroll to position [0, 0]
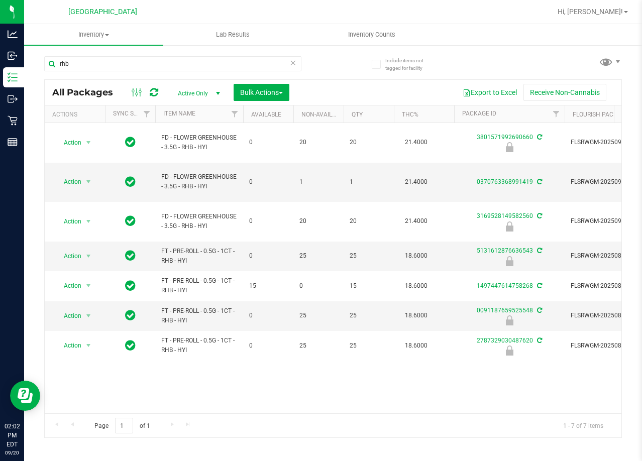
drag, startPoint x: 351, startPoint y: 350, endPoint x: 269, endPoint y: 339, distance: 82.5
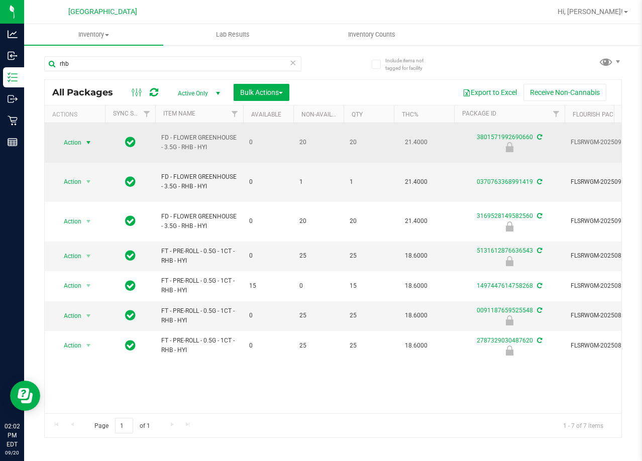
click at [90, 139] on span "select" at bounding box center [88, 143] width 8 height 8
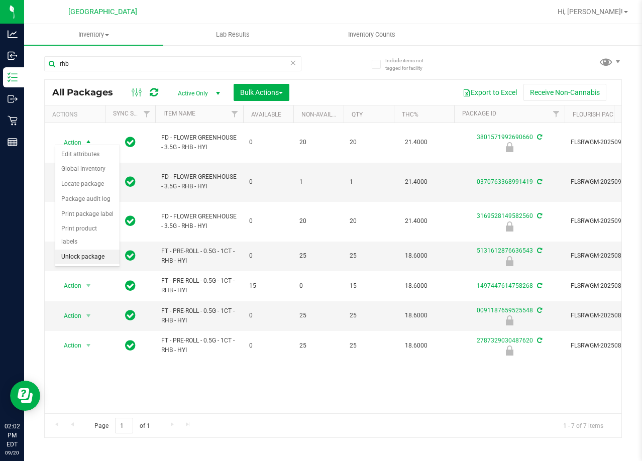
click at [109, 250] on li "Unlock package" at bounding box center [87, 257] width 64 height 15
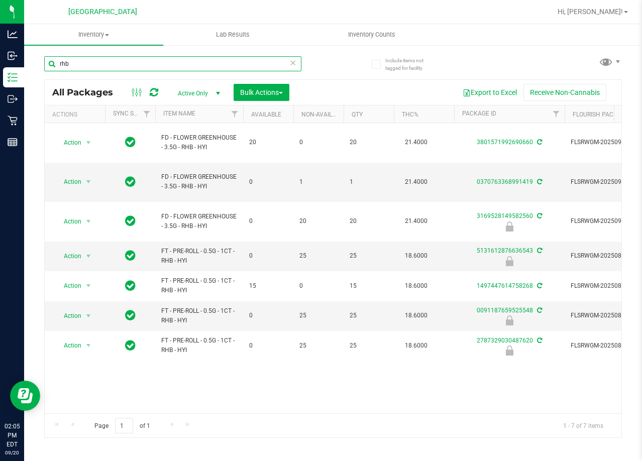
click at [142, 63] on input "rhb" at bounding box center [172, 63] width 257 height 15
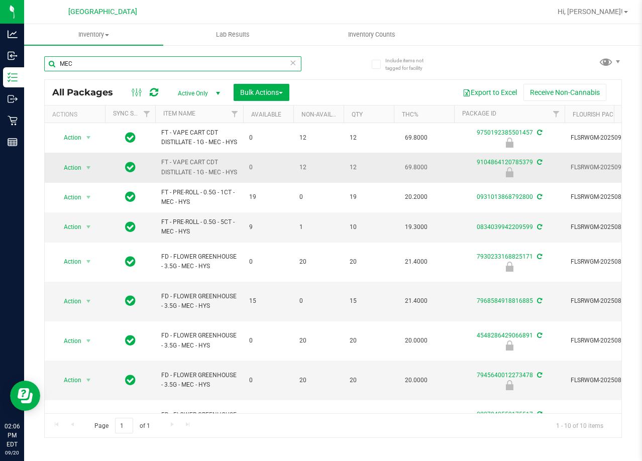
type input "MEC"
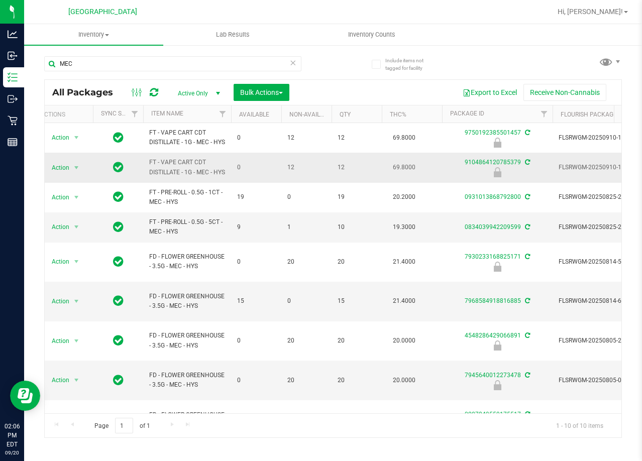
scroll to position [0, 62]
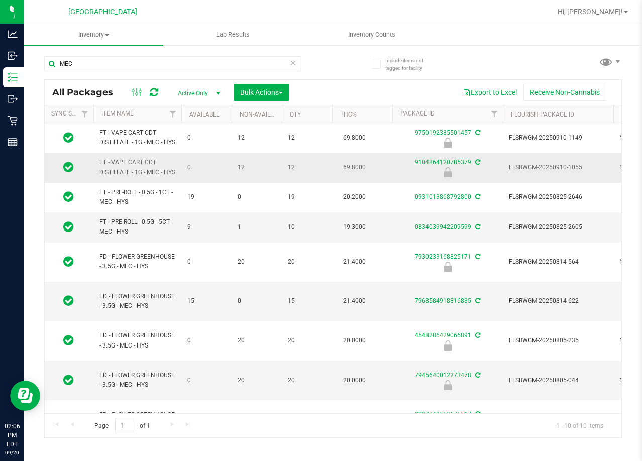
drag, startPoint x: 226, startPoint y: 181, endPoint x: 259, endPoint y: 172, distance: 34.5
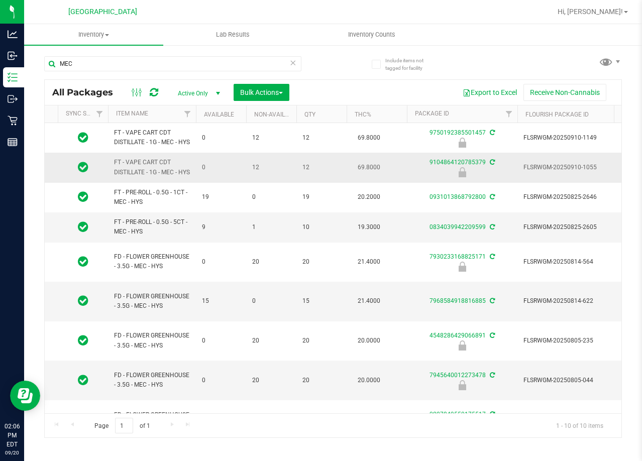
scroll to position [0, 0]
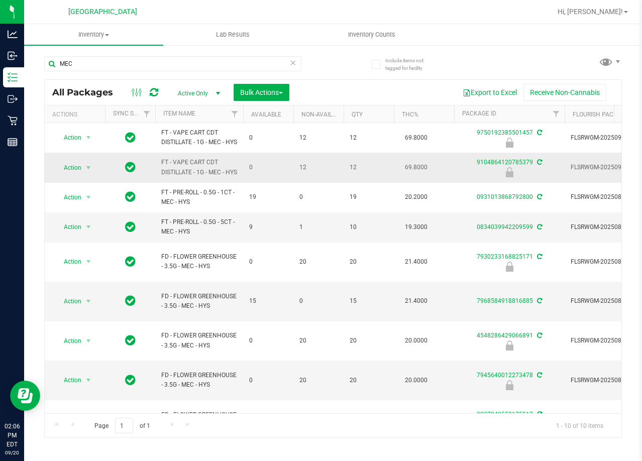
drag, startPoint x: 259, startPoint y: 172, endPoint x: 188, endPoint y: 163, distance: 71.4
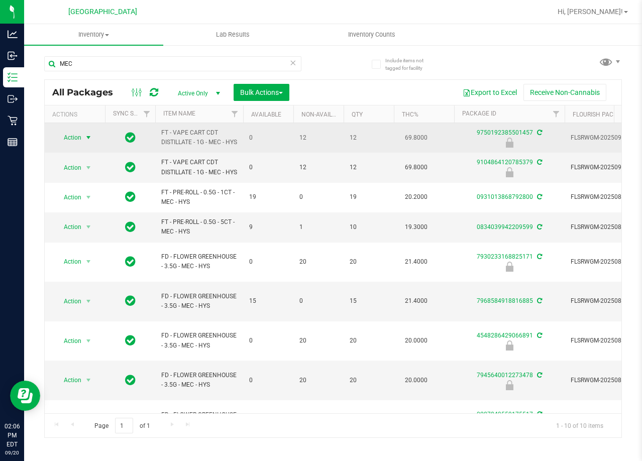
click at [86, 141] on span "select" at bounding box center [88, 138] width 8 height 8
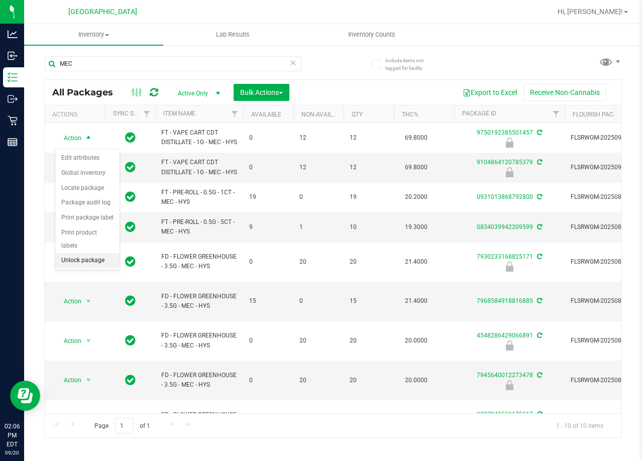
click at [87, 253] on li "Unlock package" at bounding box center [87, 260] width 64 height 15
